Goal: Transaction & Acquisition: Download file/media

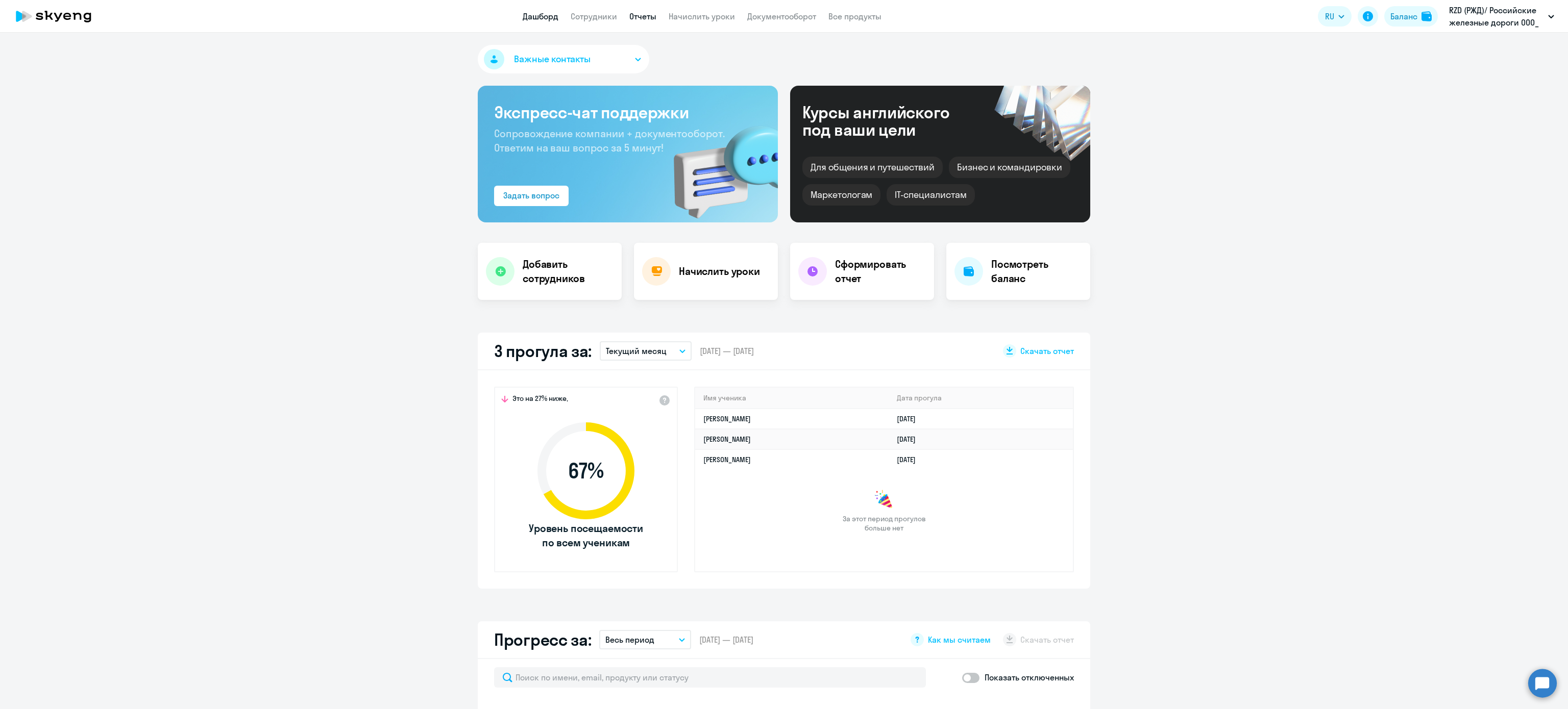
click at [656, 16] on nav "Дашборд Сотрудники Отчеты Начислить уроки Документооборот Все продукты" at bounding box center [702, 16] width 359 height 13
select select "30"
click at [654, 10] on app-menu-item-link "Отчеты" at bounding box center [642, 16] width 27 height 13
click at [646, 24] on app-header "Дашборд Сотрудники Отчеты Начислить уроки Документооборот Все продукты Дашборд …" at bounding box center [784, 16] width 1568 height 33
click at [642, 17] on link "Отчеты" at bounding box center [642, 16] width 27 height 10
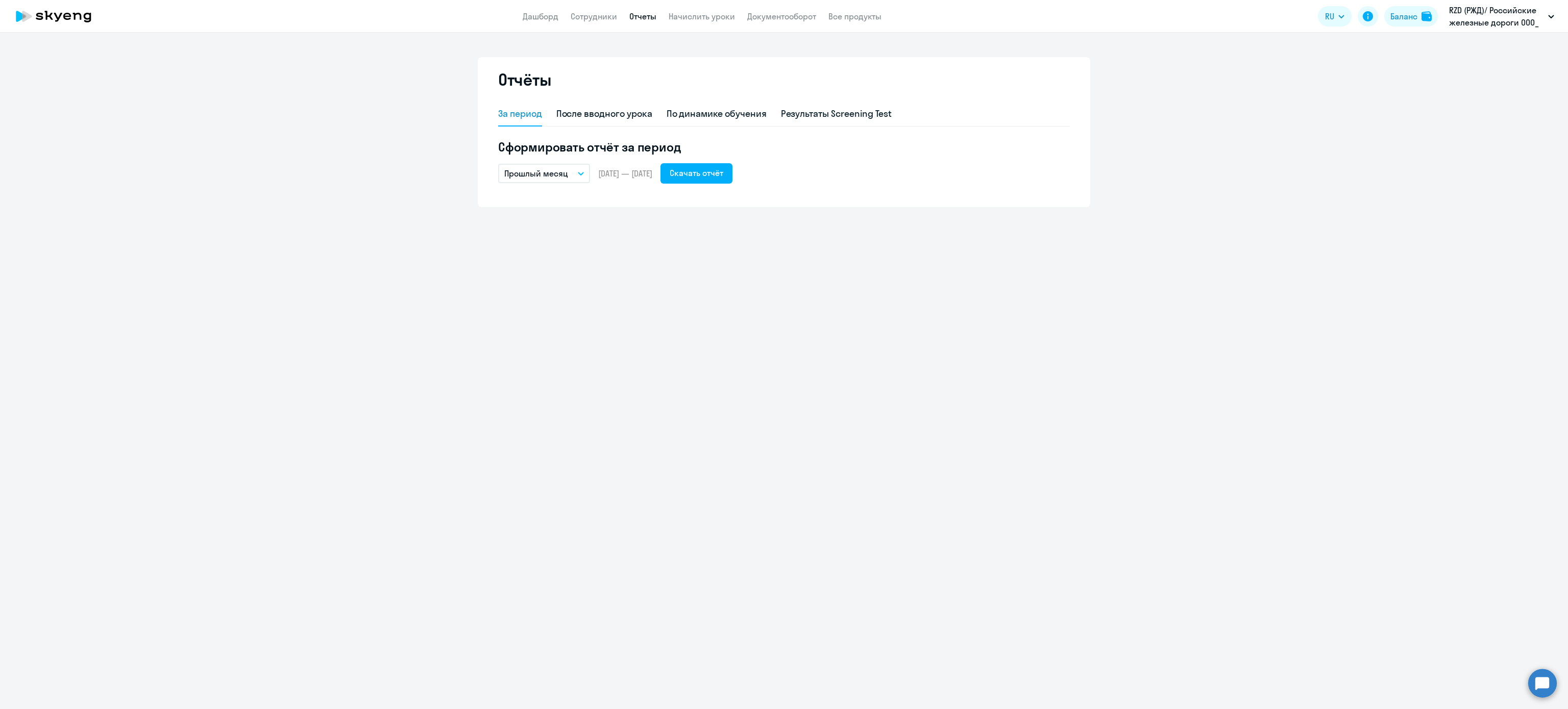
click at [557, 176] on p "Прошлый месяц" at bounding box center [536, 174] width 63 height 12
click at [559, 233] on li "Прошлый месяц" at bounding box center [552, 227] width 108 height 25
click at [565, 173] on p "Прошлый месяц" at bounding box center [536, 174] width 63 height 12
click at [576, 384] on li "Собственный период..." at bounding box center [552, 380] width 108 height 25
click at [614, 209] on span "Previous month" at bounding box center [616, 205] width 21 height 21
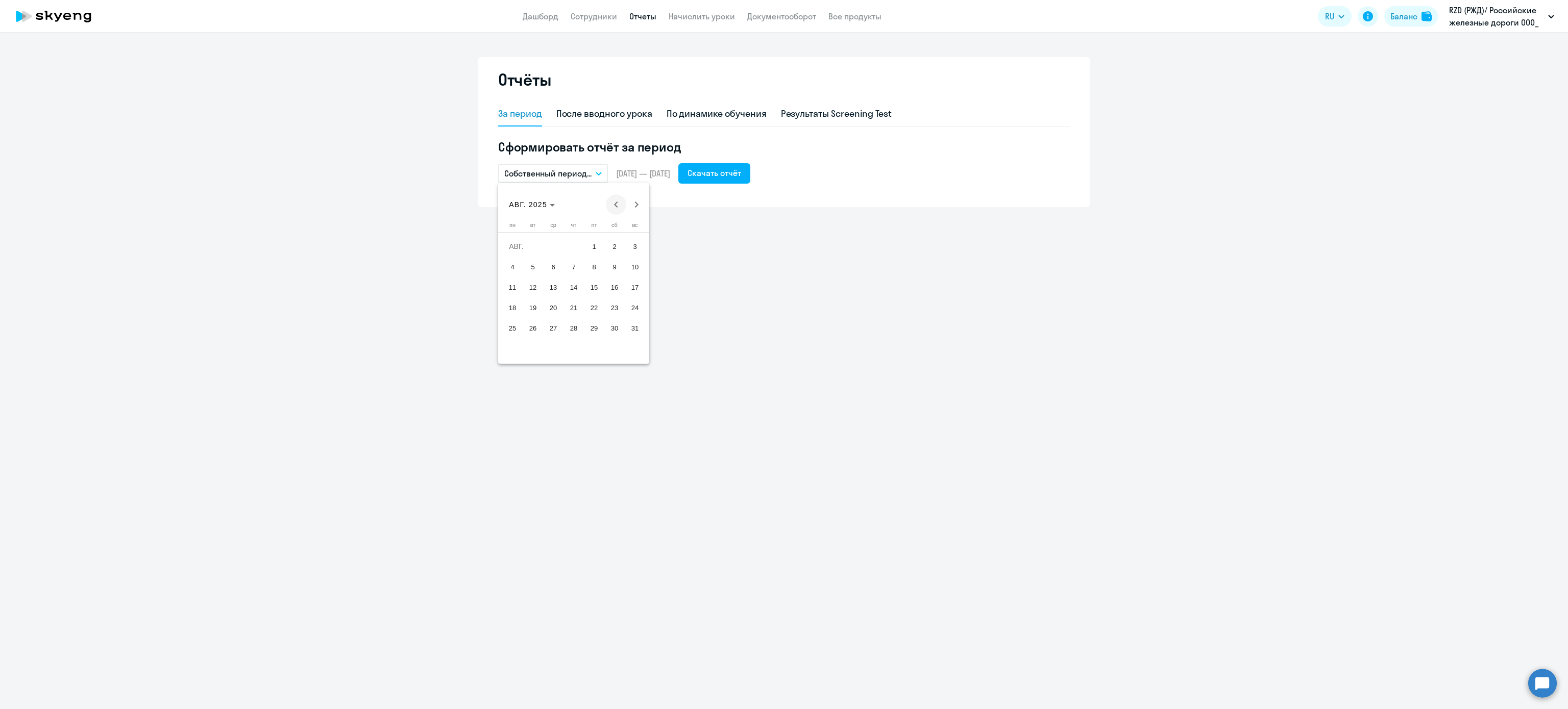
click at [614, 209] on span "Previous month" at bounding box center [616, 205] width 21 height 21
click at [538, 267] on span "1" at bounding box center [532, 266] width 18 height 18
click at [574, 346] on span "31" at bounding box center [573, 348] width 18 height 18
click at [731, 171] on div "Скачать отчёт" at bounding box center [715, 173] width 54 height 12
click at [751, 111] on div "По динамике обучения" at bounding box center [716, 113] width 100 height 13
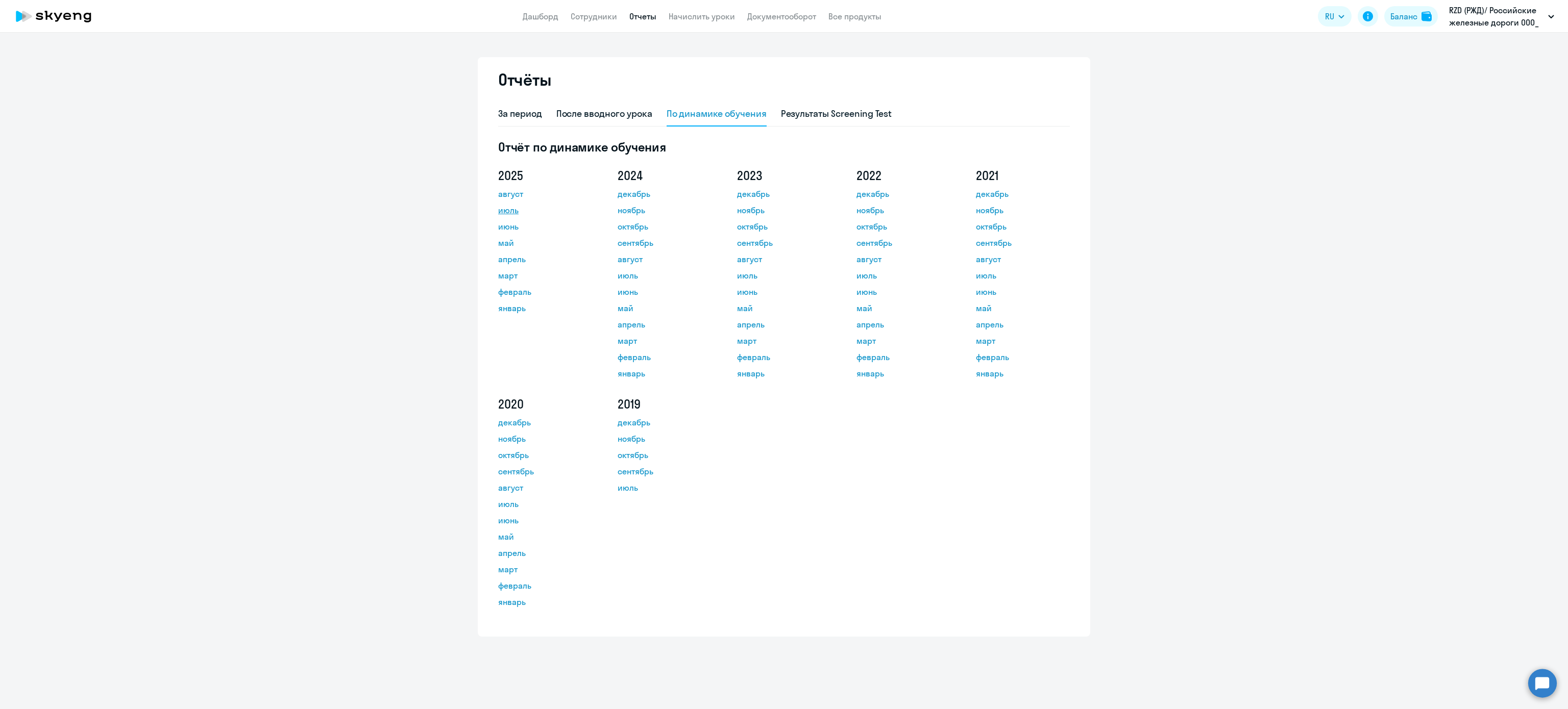
click at [519, 213] on link "июль" at bounding box center [544, 210] width 92 height 12
click at [507, 193] on link "август" at bounding box center [544, 194] width 92 height 12
click at [521, 193] on link "август" at bounding box center [544, 194] width 92 height 12
